Goal: Information Seeking & Learning: Learn about a topic

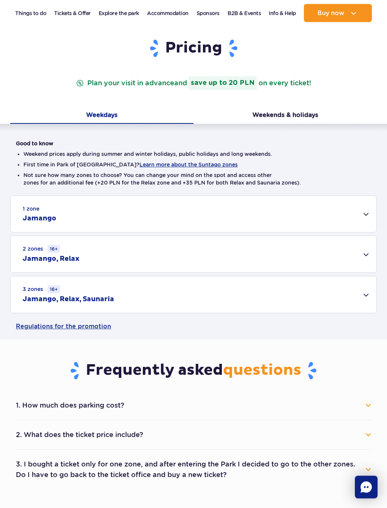
scroll to position [97, 0]
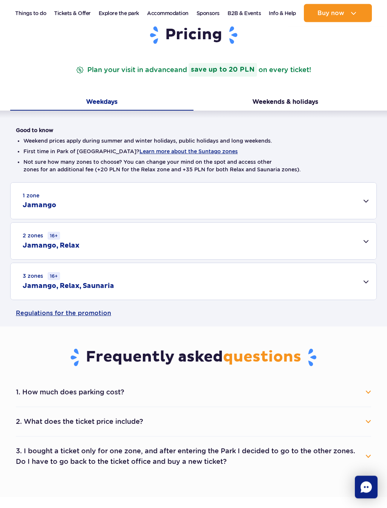
click at [366, 293] on div "3 zones 16+ Jamango, Relax, Saunaria" at bounding box center [193, 282] width 365 height 37
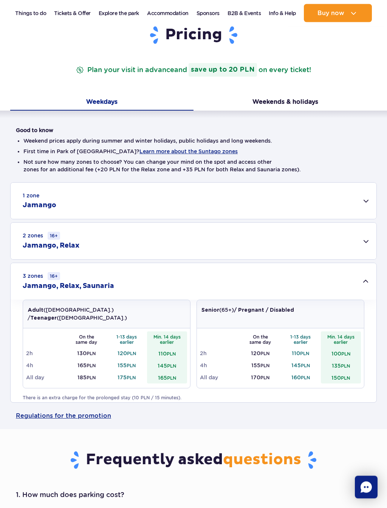
scroll to position [97, 0]
click at [365, 285] on div "3 zones 16+ Jamango, Relax, Saunaria" at bounding box center [193, 281] width 365 height 37
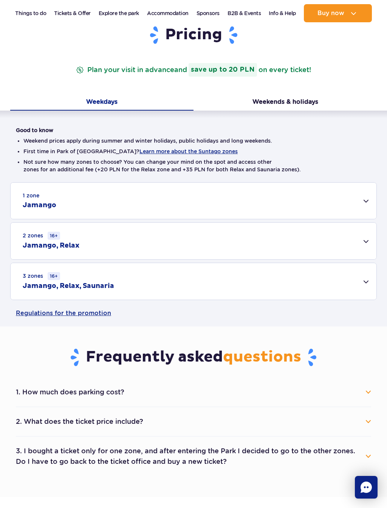
click at [366, 287] on div "3 zones 16+ Jamango, Relax, Saunaria" at bounding box center [193, 281] width 365 height 37
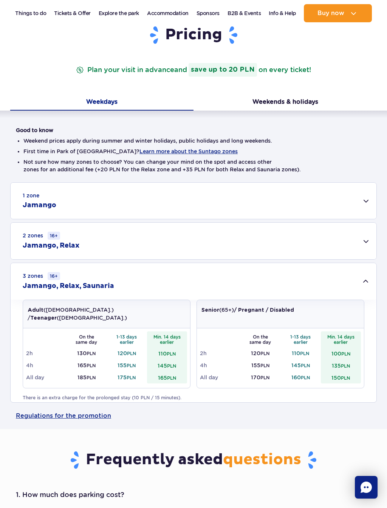
click at [289, 100] on button "Weekends & holidays" at bounding box center [284, 103] width 183 height 16
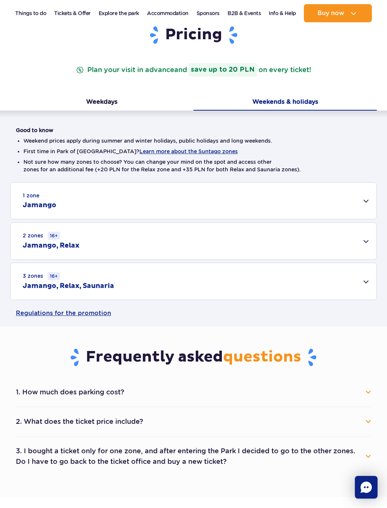
click at [363, 283] on div "3 zones 16+ Jamango, Relax, Saunaria" at bounding box center [193, 281] width 365 height 37
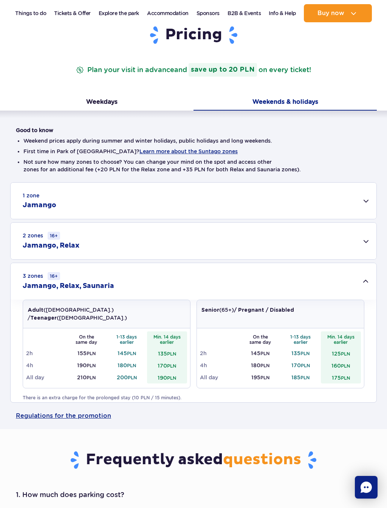
click at [77, 91] on div "Pricing Plan your visit in advance and save up to 20 PLN on every ticket!" at bounding box center [193, 59] width 366 height 69
click at [83, 97] on button "Weekdays" at bounding box center [101, 103] width 183 height 16
click at [153, 153] on button "Learn more about the Suntago zones" at bounding box center [188, 151] width 98 height 6
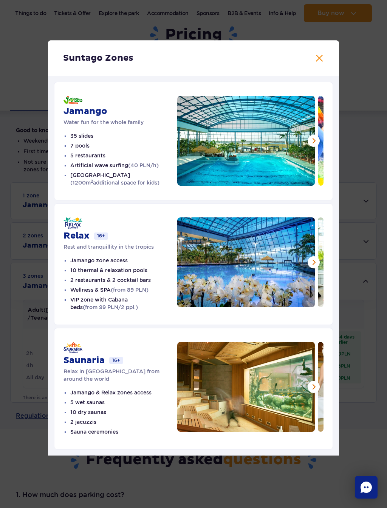
click at [315, 390] on button at bounding box center [313, 387] width 12 height 12
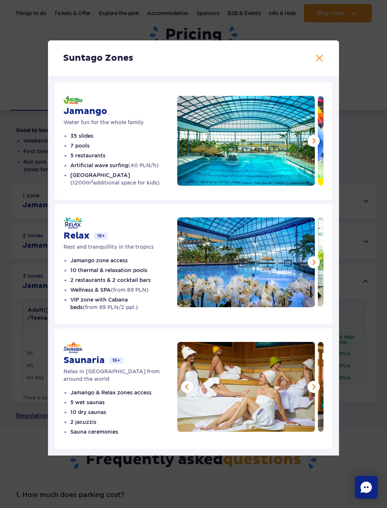
click at [309, 389] on button at bounding box center [313, 387] width 12 height 12
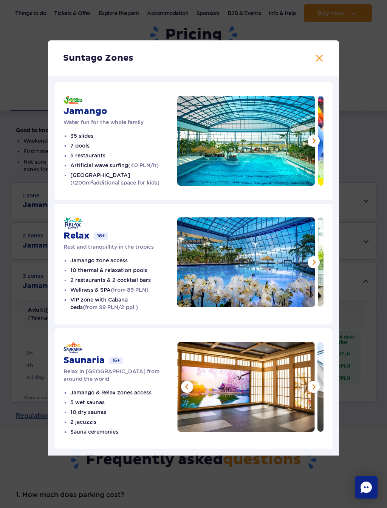
click at [311, 395] on img at bounding box center [245, 387] width 137 height 90
click at [315, 392] on button at bounding box center [313, 387] width 12 height 12
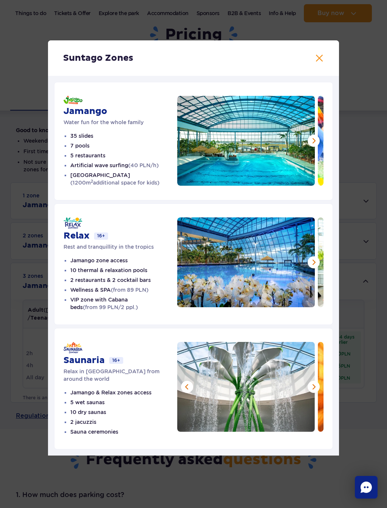
click at [310, 393] on button at bounding box center [313, 387] width 12 height 12
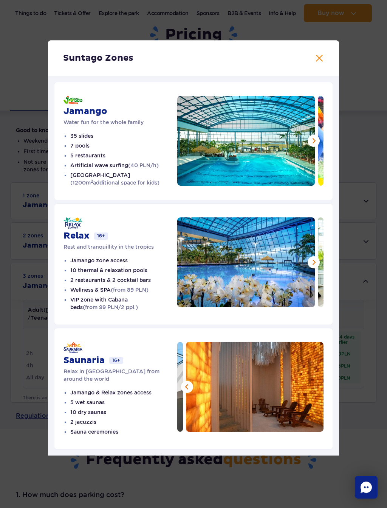
click at [316, 391] on img at bounding box center [254, 387] width 137 height 90
click at [322, 55] on h2 "Suntago Zones" at bounding box center [193, 57] width 260 height 11
click at [322, 59] on button at bounding box center [318, 58] width 9 height 9
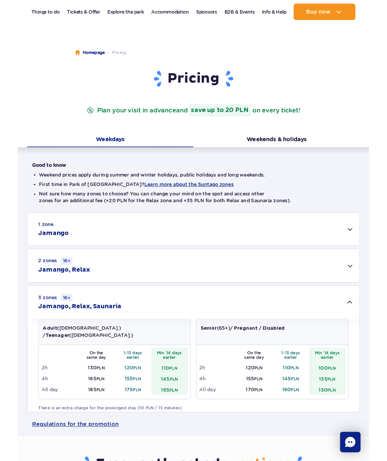
scroll to position [0, 0]
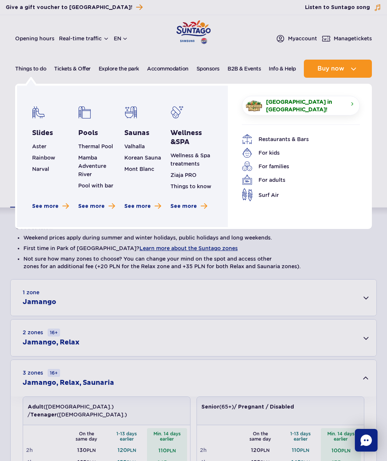
click at [162, 260] on li "Not sure how many zones to choose? You can change your mind on the spot and acc…" at bounding box center [193, 262] width 340 height 15
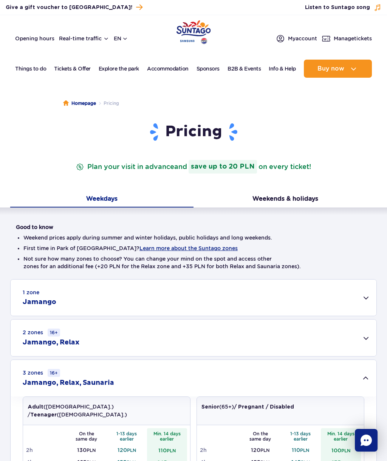
click at [178, 250] on button "Learn more about the Suntago zones" at bounding box center [188, 248] width 98 height 6
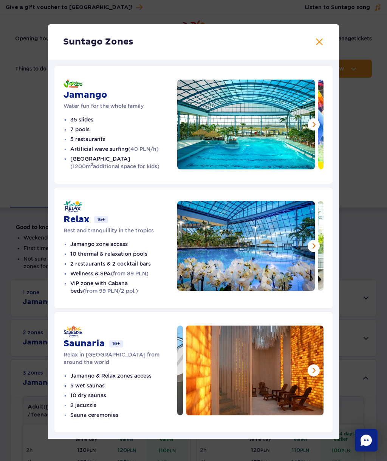
click at [325, 39] on div "Suntago Zones" at bounding box center [193, 41] width 291 height 35
click at [342, 39] on div "Suntago Zones Jamango Water fun for the whole family 35 slides 7 pools 5 restau…" at bounding box center [193, 231] width 387 height 463
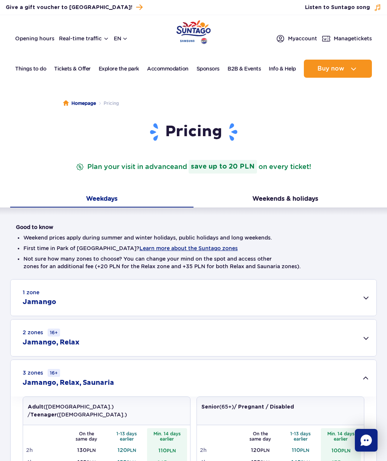
click at [316, 41] on button at bounding box center [318, 38] width 9 height 9
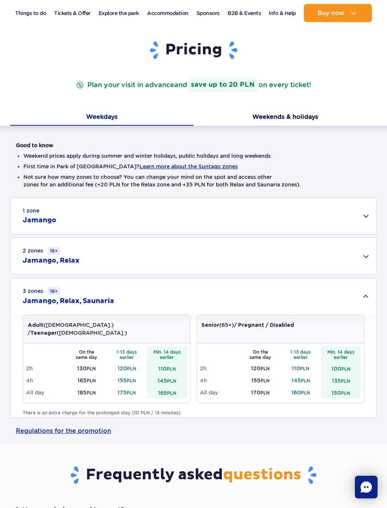
scroll to position [82, 0]
click at [353, 260] on div "2 zones 16+ Jamango, Relax" at bounding box center [193, 256] width 365 height 37
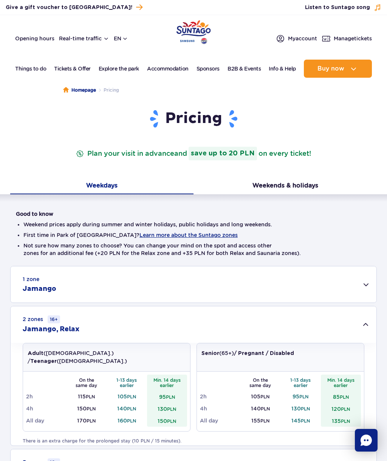
scroll to position [0, 0]
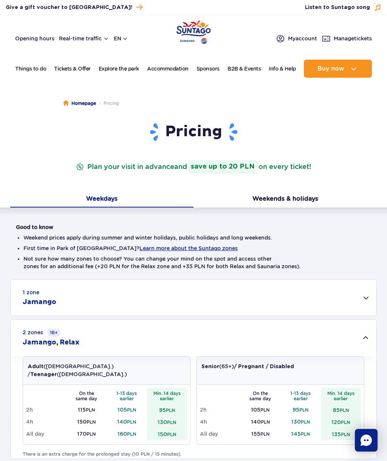
click at [176, 251] on button "Learn more about the Suntago zones" at bounding box center [188, 248] width 98 height 6
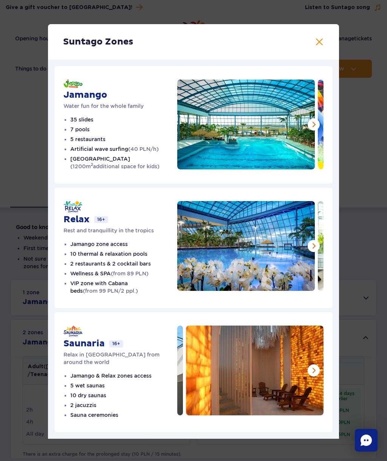
click at [322, 43] on button at bounding box center [318, 41] width 9 height 9
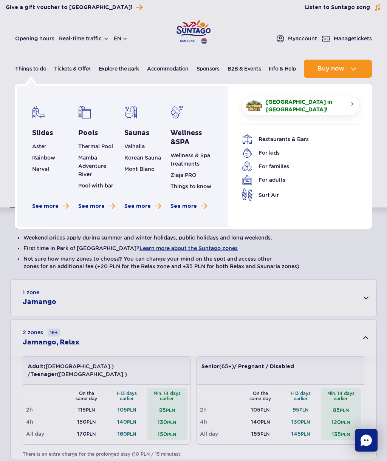
click at [189, 209] on span "See more" at bounding box center [183, 207] width 26 height 8
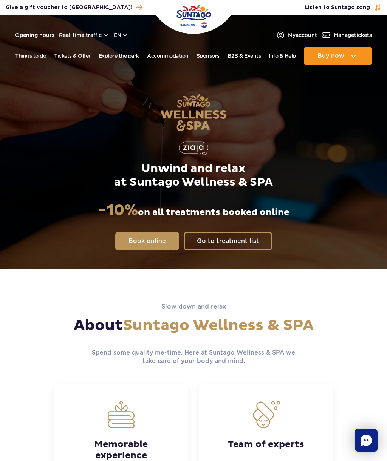
click at [245, 235] on link "Go to treatment list" at bounding box center [227, 241] width 88 height 18
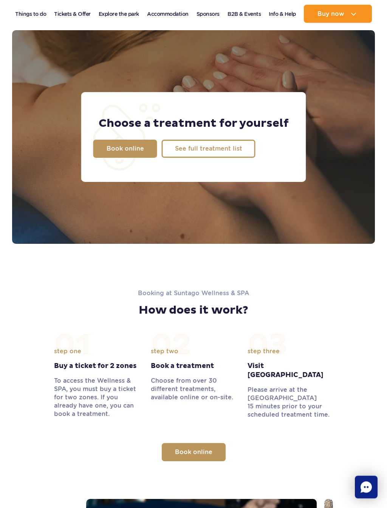
scroll to position [777, 0]
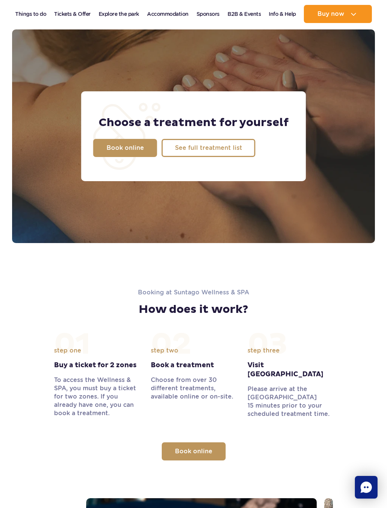
click at [231, 145] on link "See full treatment list" at bounding box center [209, 148] width 94 height 18
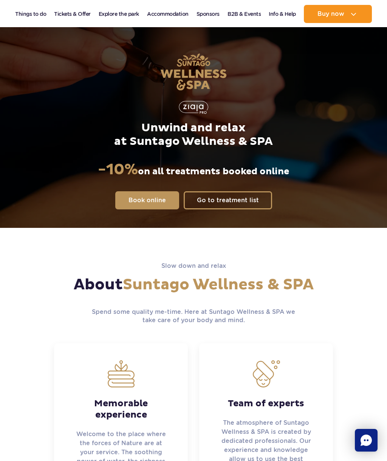
scroll to position [0, 0]
